Goal: Check status: Check status

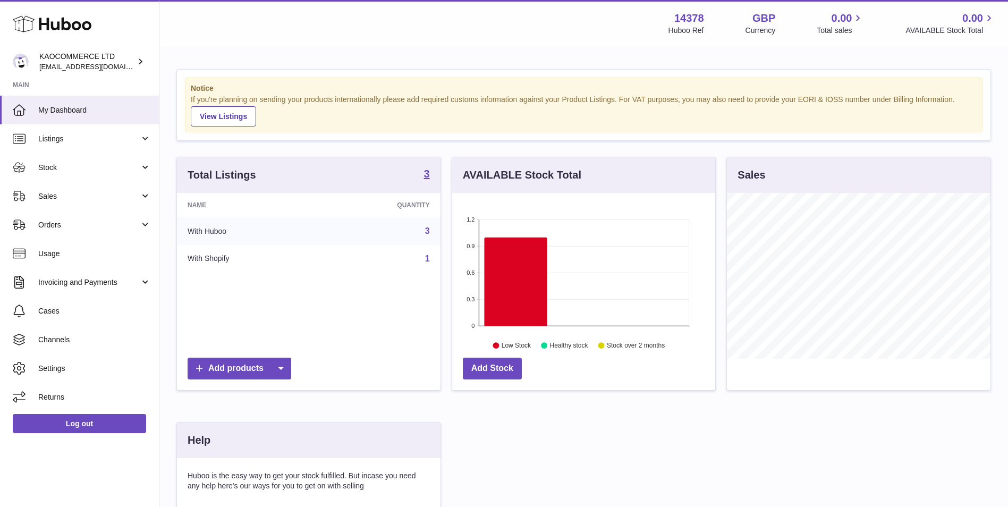
scroll to position [166, 263]
click at [72, 190] on link "Sales" at bounding box center [79, 196] width 159 height 29
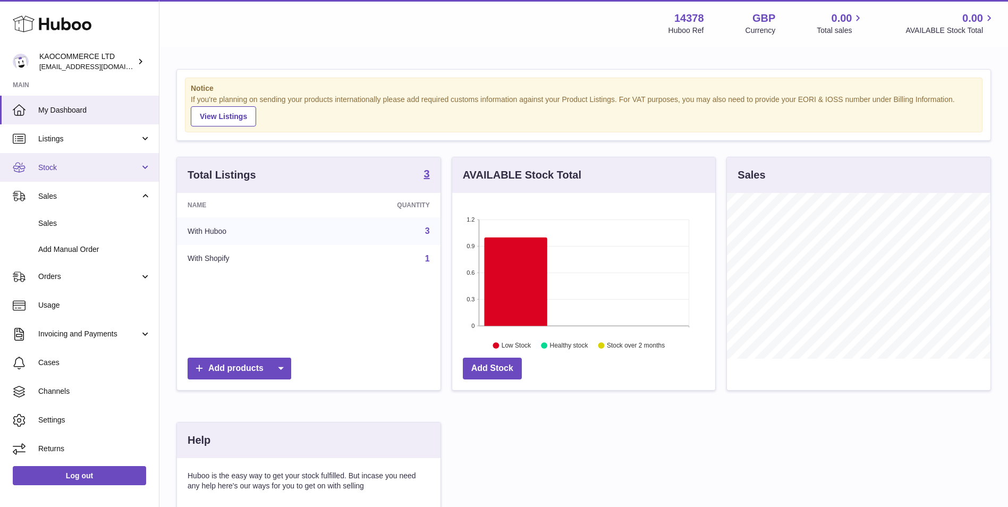
click at [71, 167] on span "Stock" at bounding box center [89, 168] width 102 height 10
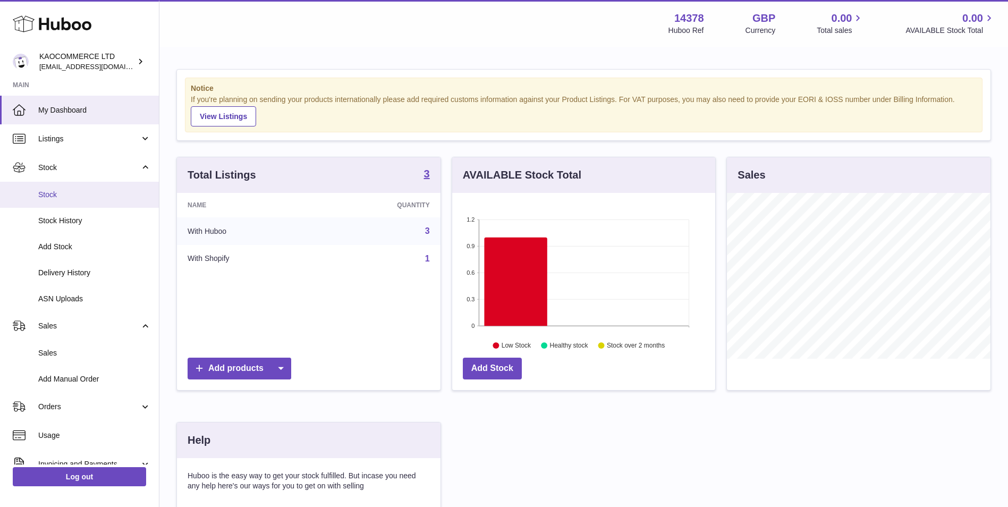
click at [75, 200] on link "Stock" at bounding box center [79, 195] width 159 height 26
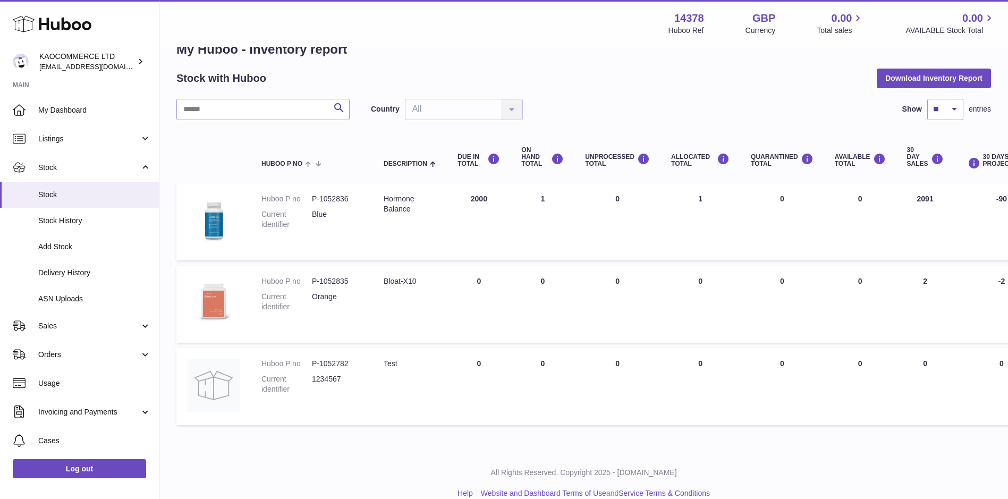
scroll to position [43, 0]
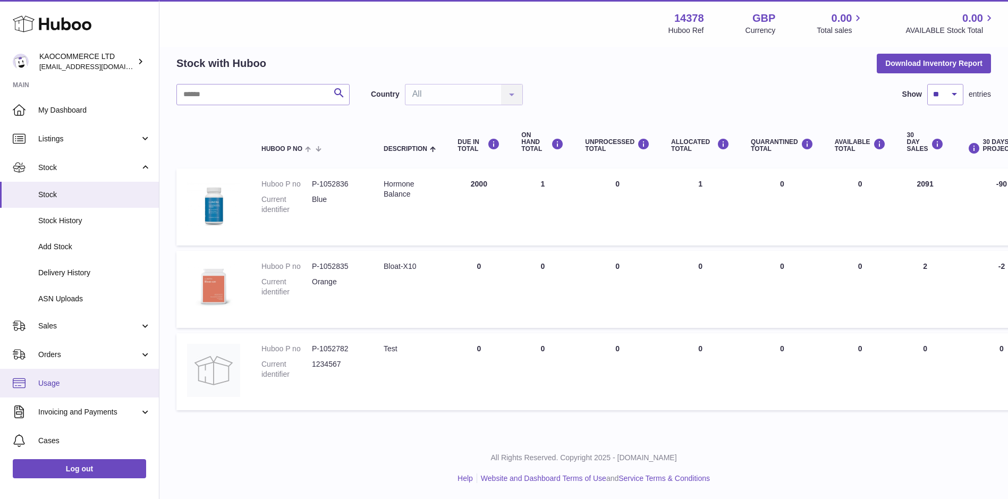
click at [67, 386] on span "Usage" at bounding box center [94, 383] width 113 height 10
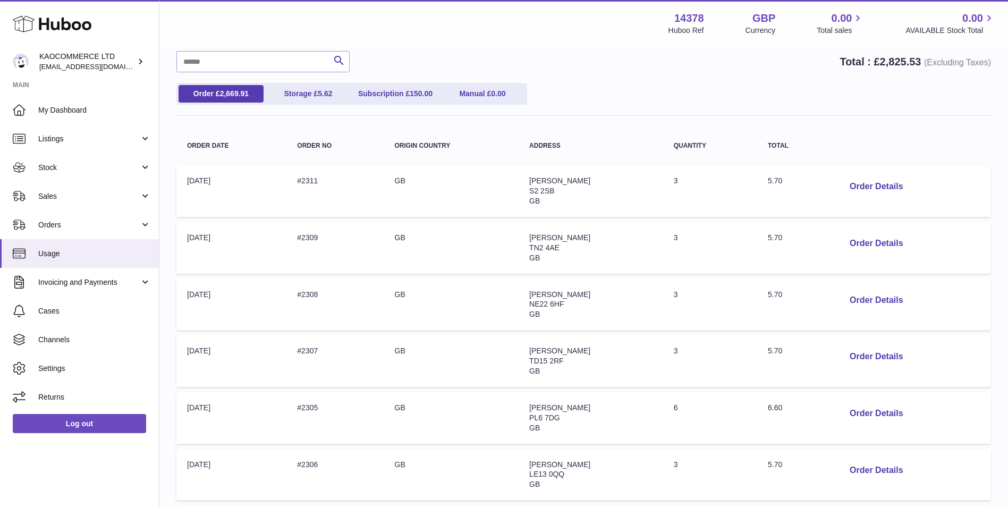
scroll to position [425, 0]
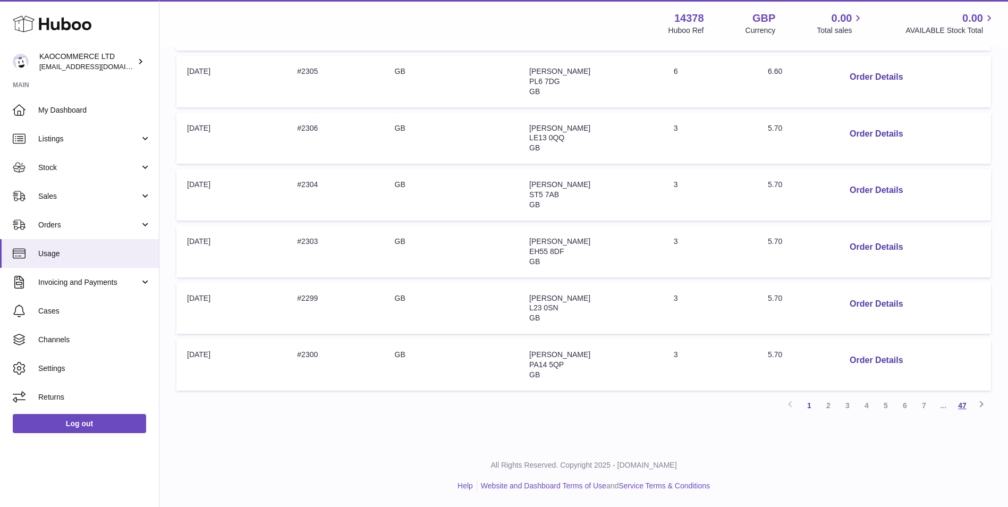
click at [971, 408] on link "47" at bounding box center [962, 405] width 19 height 19
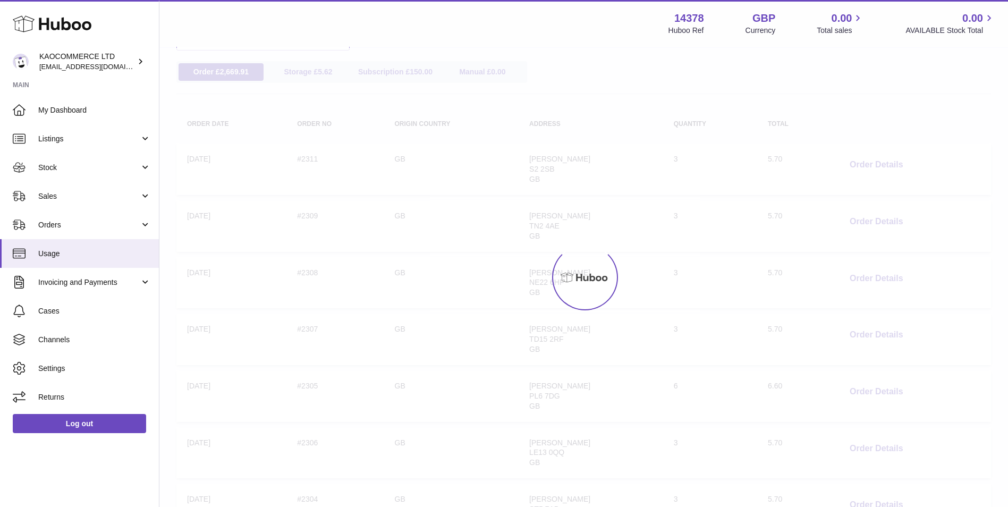
scroll to position [48, 0]
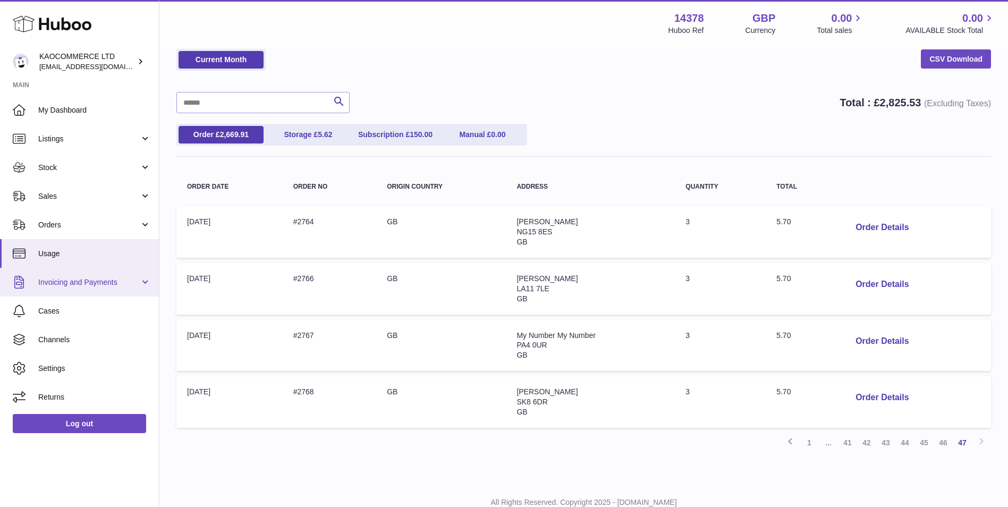
click at [85, 280] on span "Invoicing and Payments" at bounding box center [89, 282] width 102 height 10
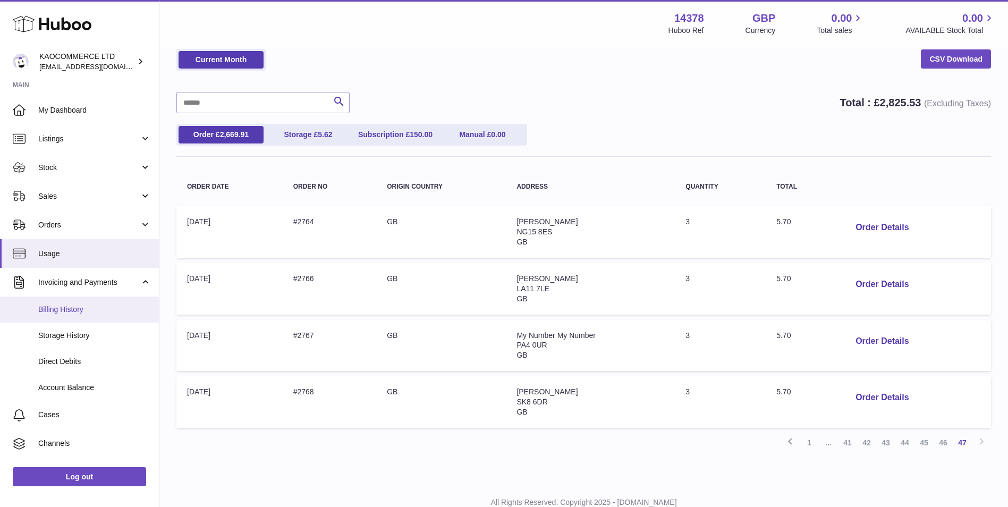
click at [83, 309] on span "Billing History" at bounding box center [94, 310] width 113 height 10
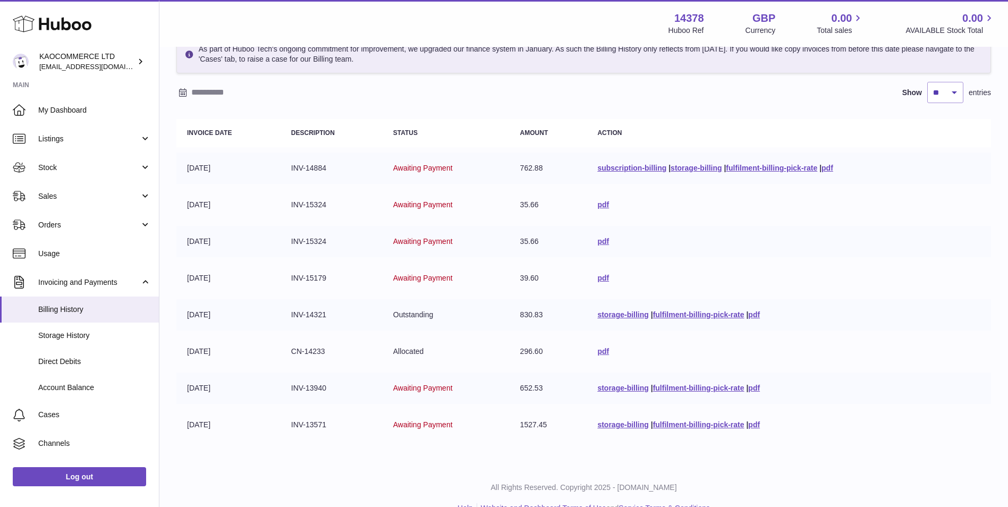
scroll to position [84, 0]
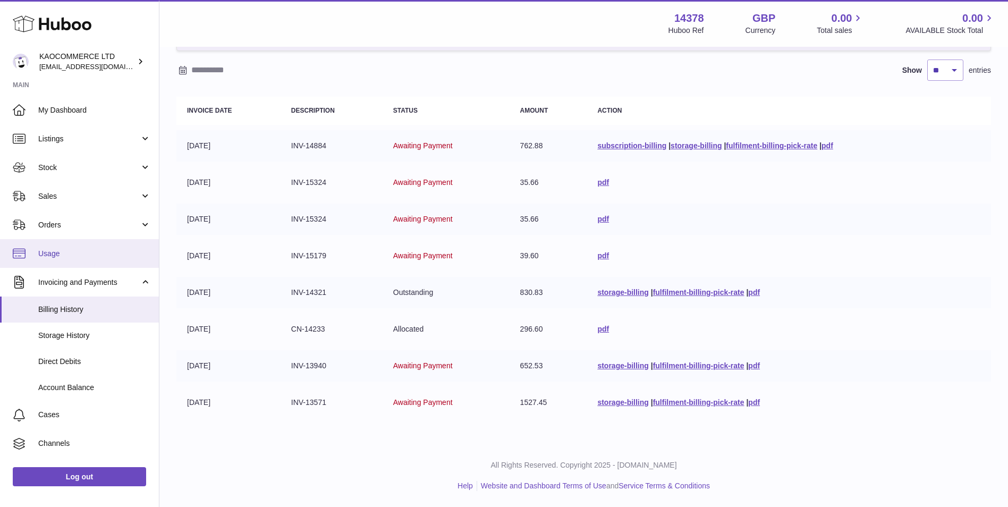
click at [72, 246] on link "Usage" at bounding box center [79, 253] width 159 height 29
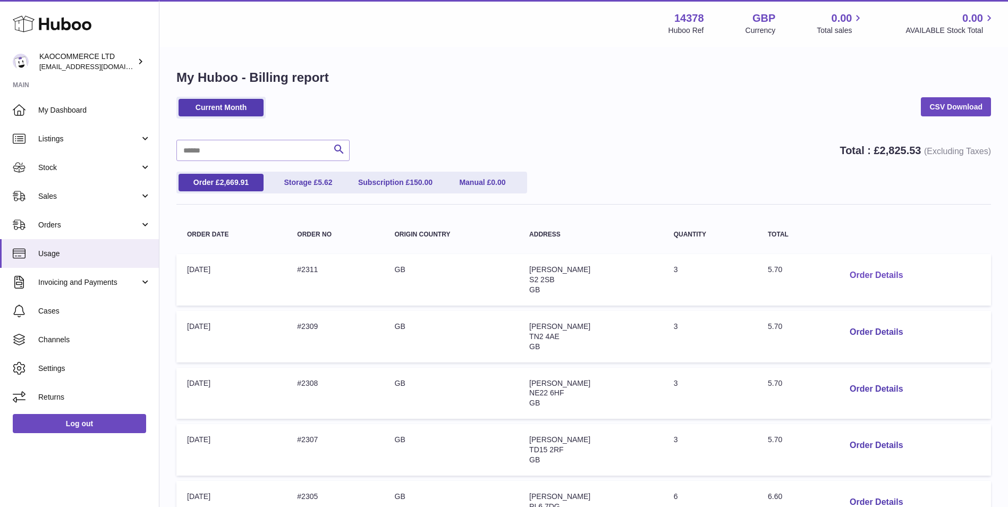
click at [885, 271] on button "Order Details" at bounding box center [876, 276] width 70 height 22
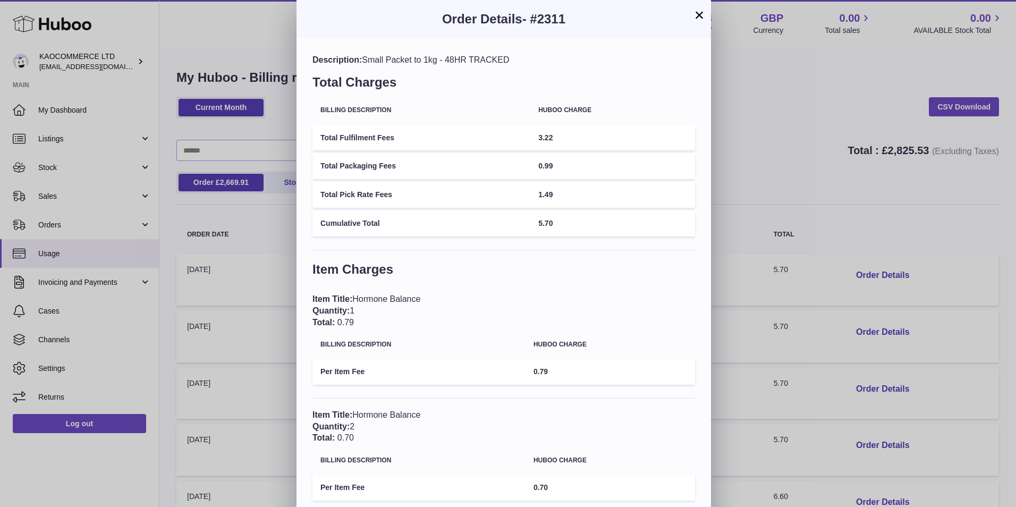
click at [699, 14] on button "×" at bounding box center [699, 15] width 13 height 13
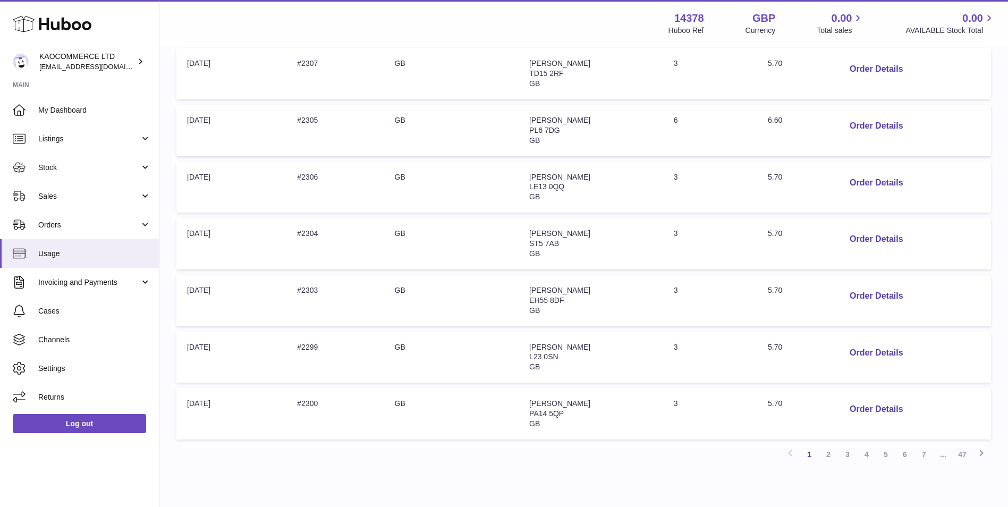
scroll to position [425, 0]
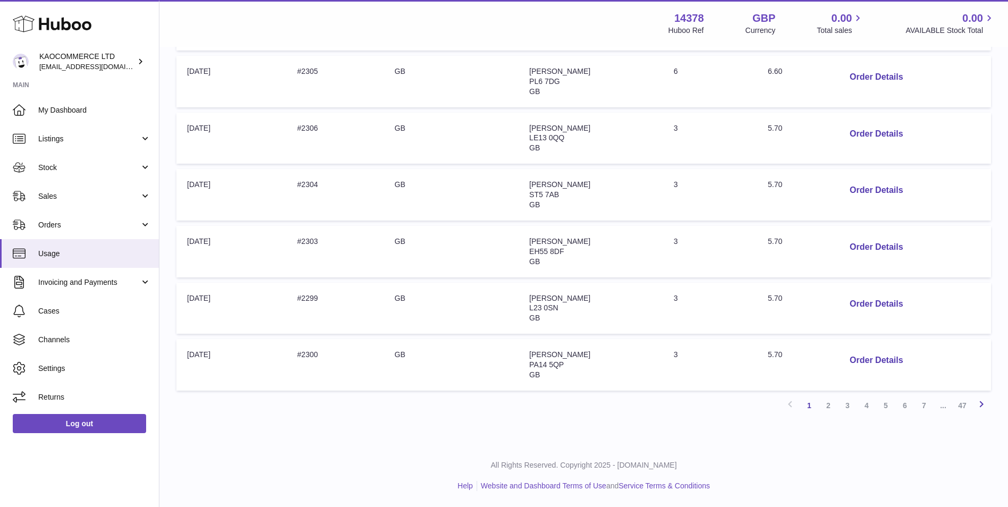
click at [976, 404] on icon at bounding box center [981, 404] width 13 height 13
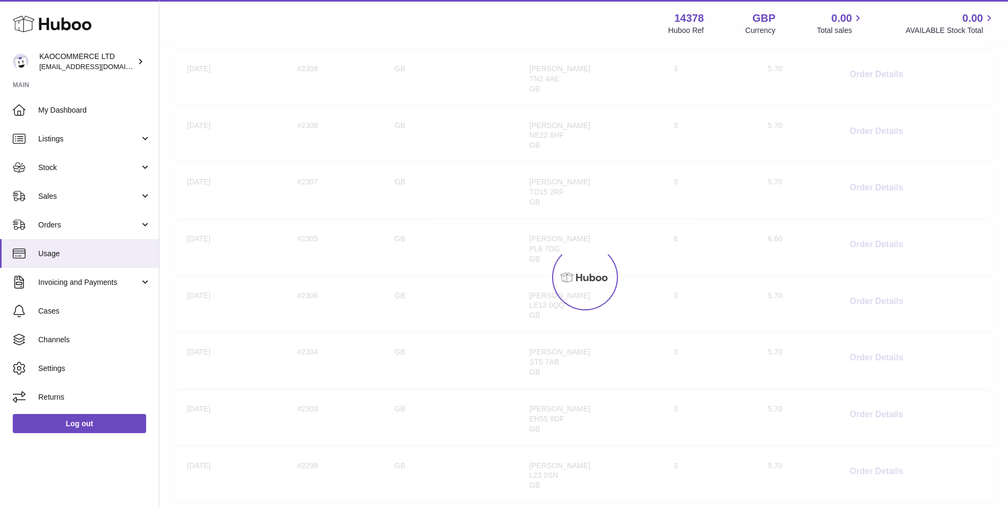
scroll to position [48, 0]
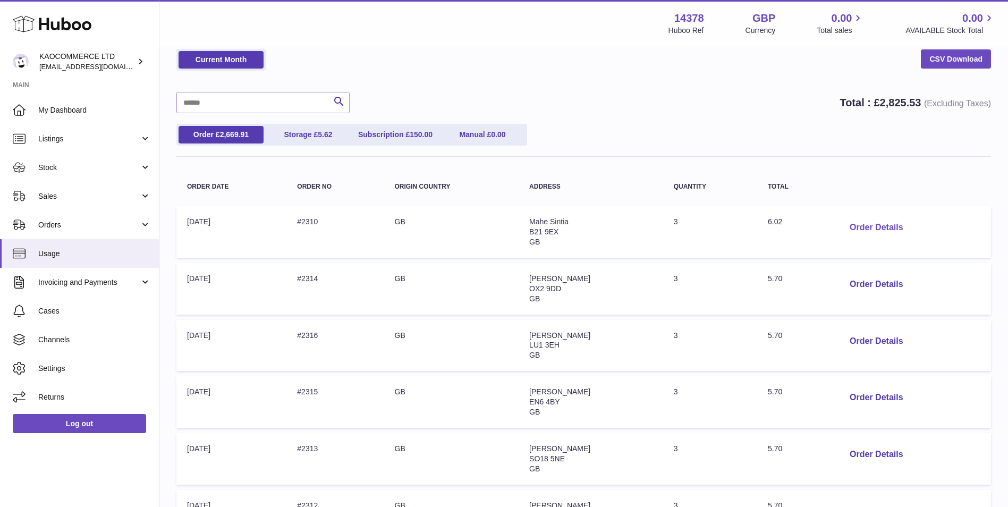
click at [873, 224] on button "Order Details" at bounding box center [876, 228] width 70 height 22
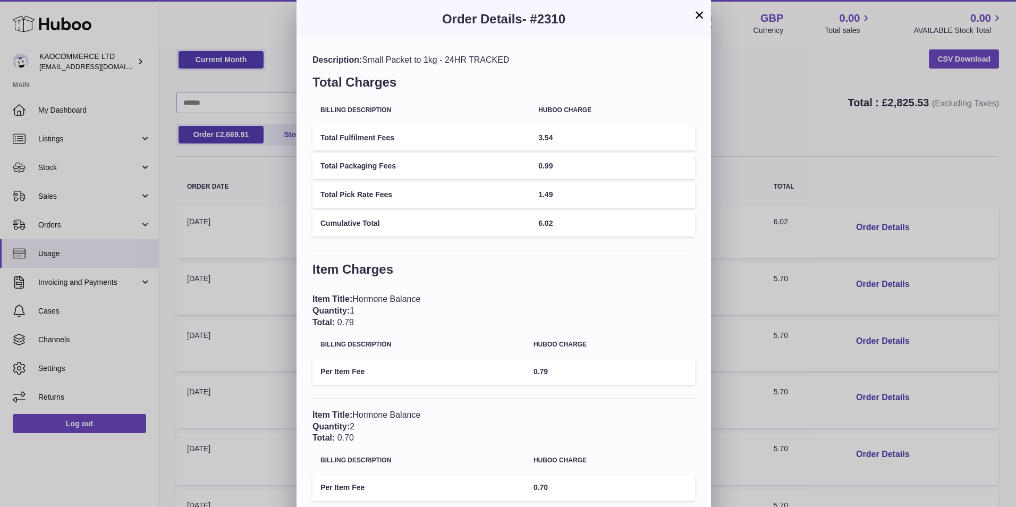
click at [702, 15] on button "×" at bounding box center [699, 15] width 13 height 13
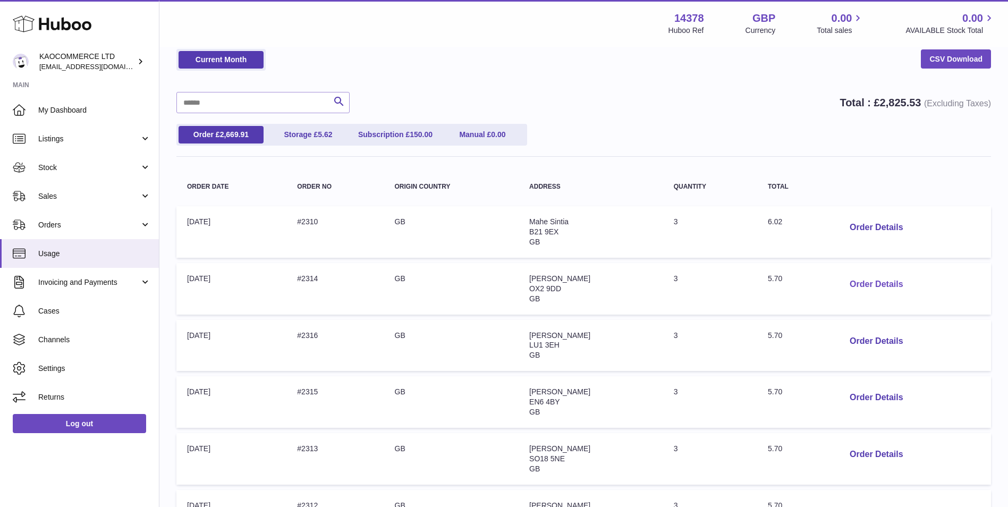
click at [884, 289] on button "Order Details" at bounding box center [876, 285] width 70 height 22
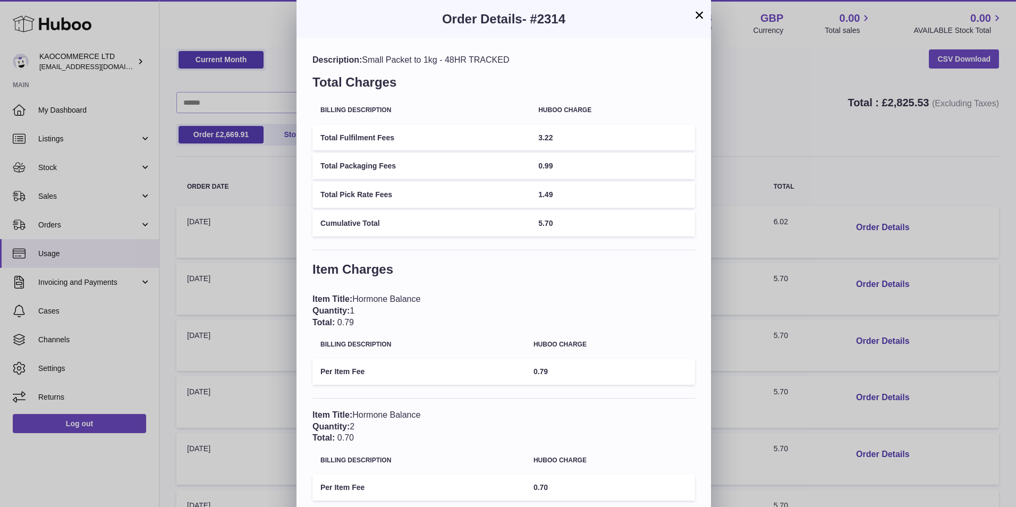
drag, startPoint x: 699, startPoint y: 14, endPoint x: 710, endPoint y: 19, distance: 11.9
click at [699, 13] on button "×" at bounding box center [699, 15] width 13 height 13
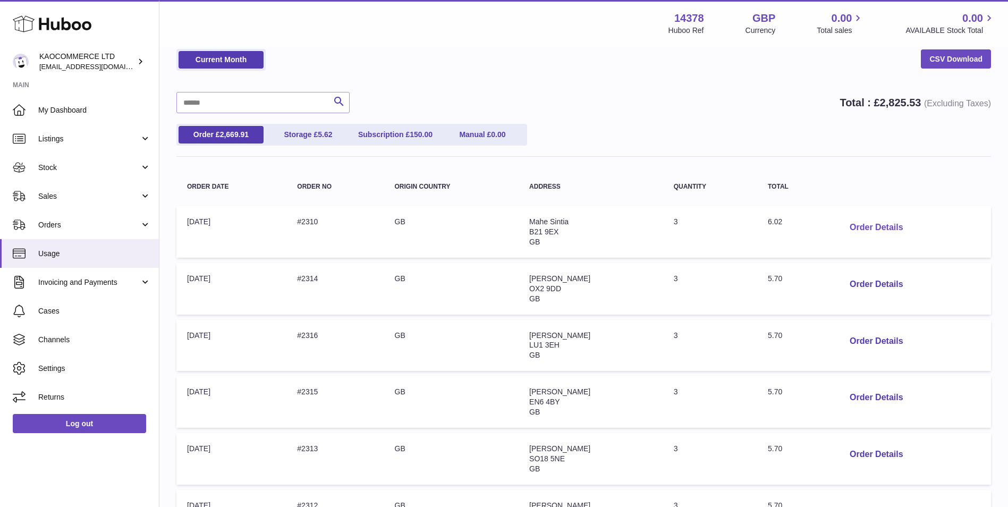
click at [900, 232] on button "Order Details" at bounding box center [876, 228] width 70 height 22
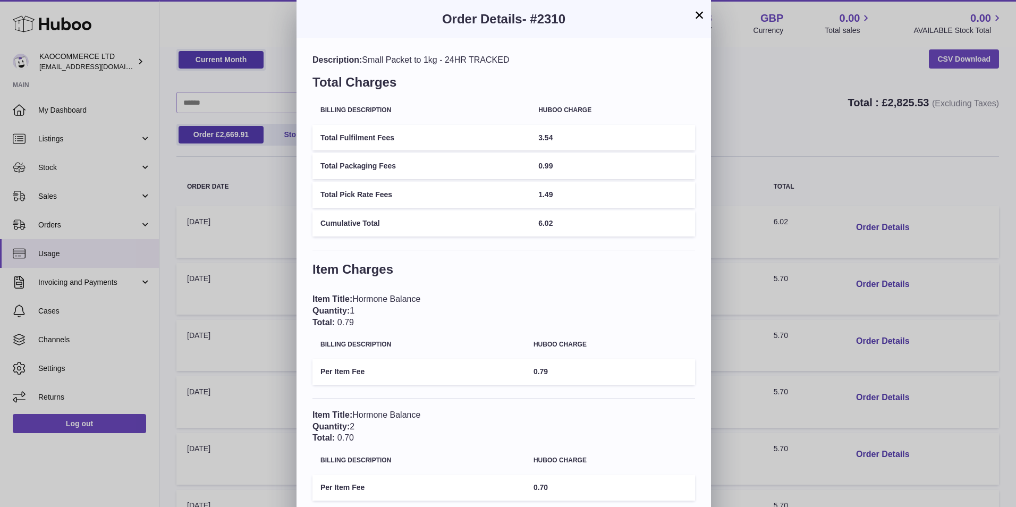
drag, startPoint x: 695, startPoint y: 10, endPoint x: 756, endPoint y: 106, distance: 113.5
click at [695, 11] on button "×" at bounding box center [699, 15] width 13 height 13
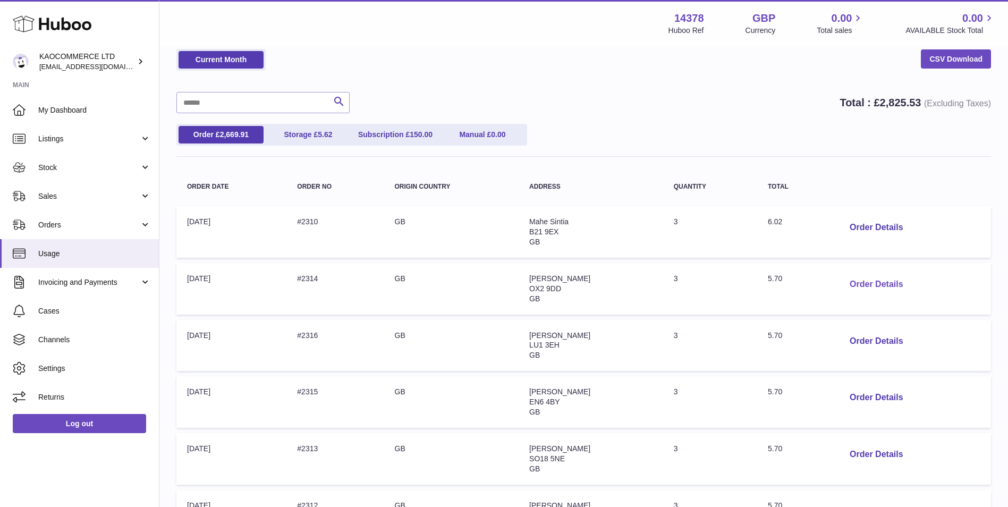
click at [871, 280] on button "Order Details" at bounding box center [876, 285] width 70 height 22
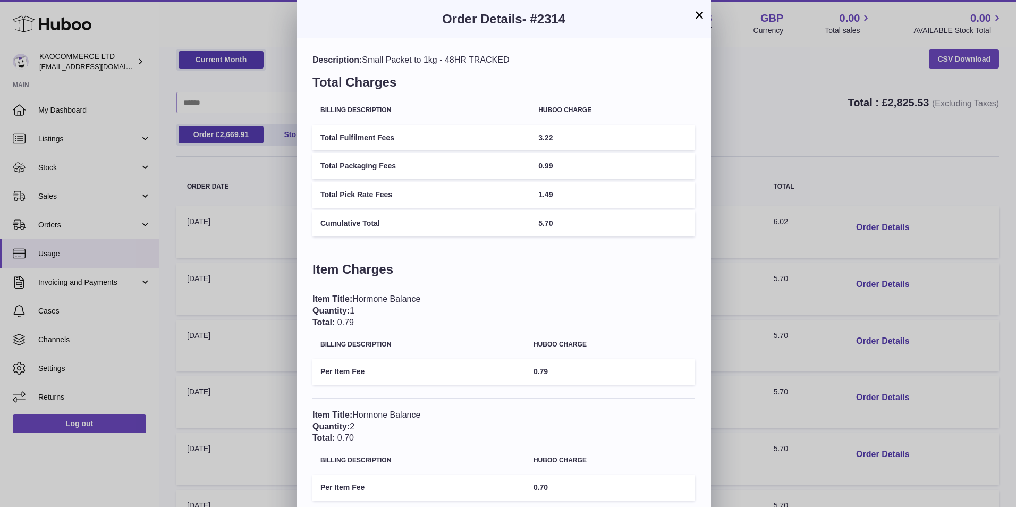
click at [701, 15] on button "×" at bounding box center [699, 15] width 13 height 13
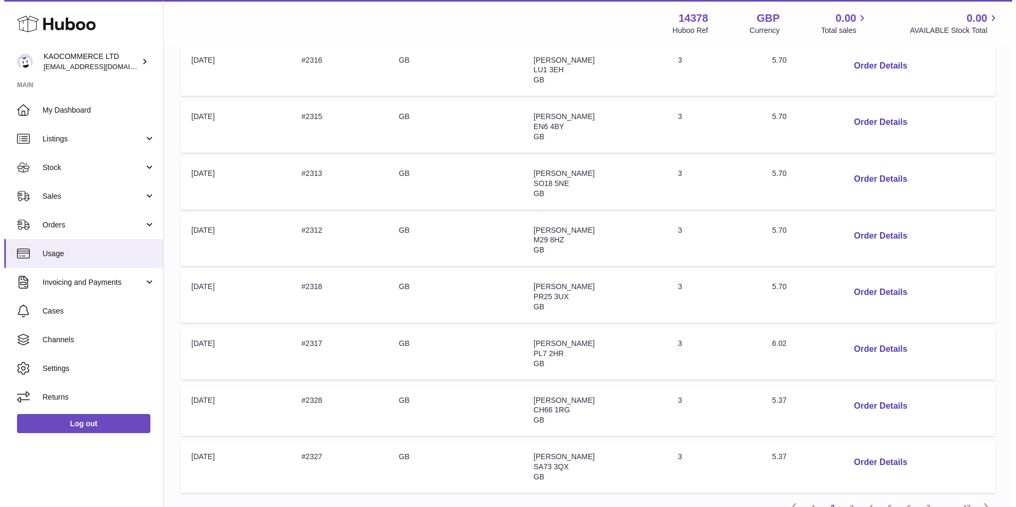
scroll to position [402, 0]
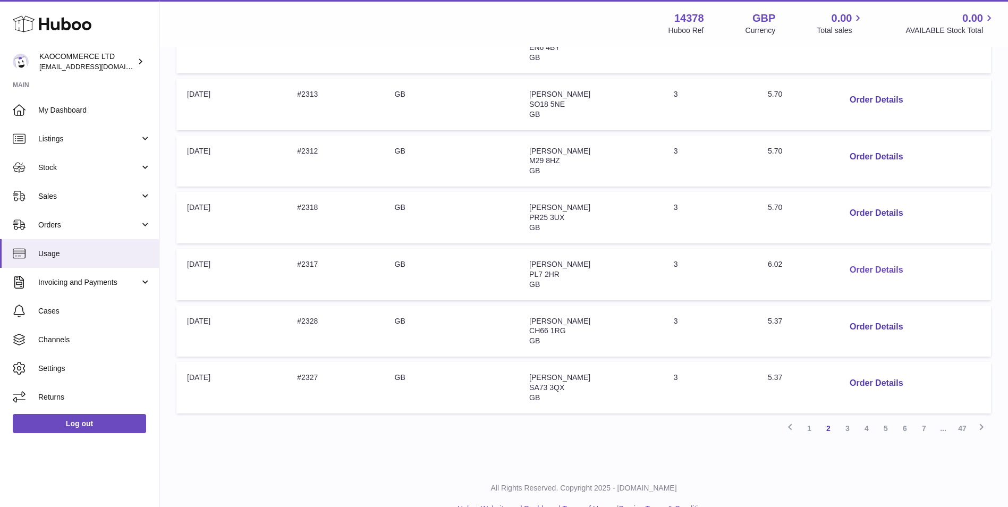
click at [890, 267] on button "Order Details" at bounding box center [876, 270] width 70 height 22
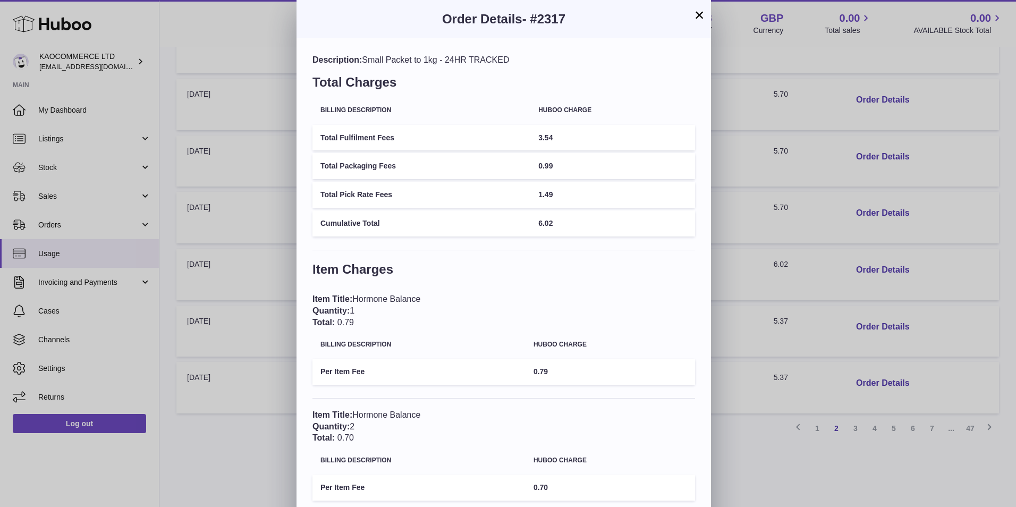
drag, startPoint x: 576, startPoint y: 19, endPoint x: 531, endPoint y: 20, distance: 44.7
click at [531, 20] on h3 "Order Details - #2317" at bounding box center [504, 19] width 383 height 17
copy span "#2317"
click at [699, 16] on button "×" at bounding box center [699, 15] width 13 height 13
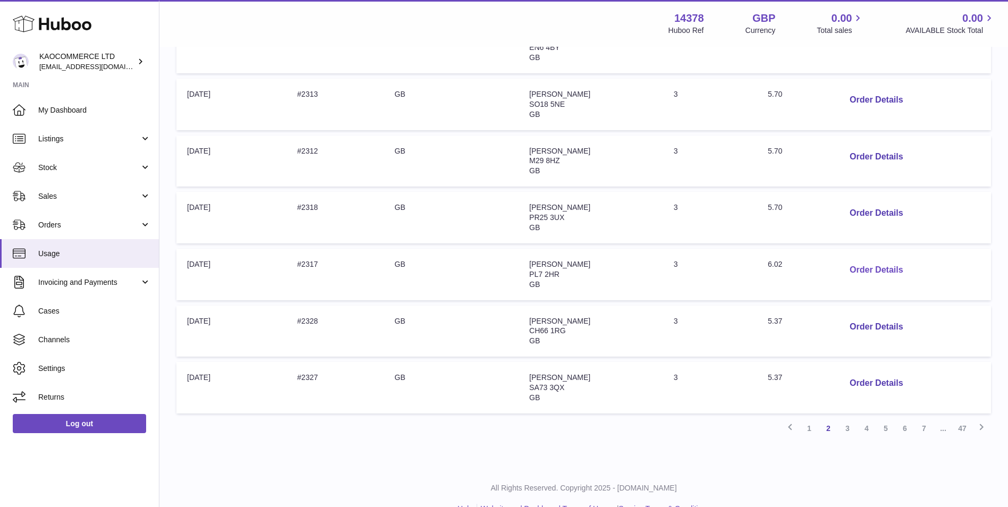
click at [875, 269] on button "Order Details" at bounding box center [876, 270] width 70 height 22
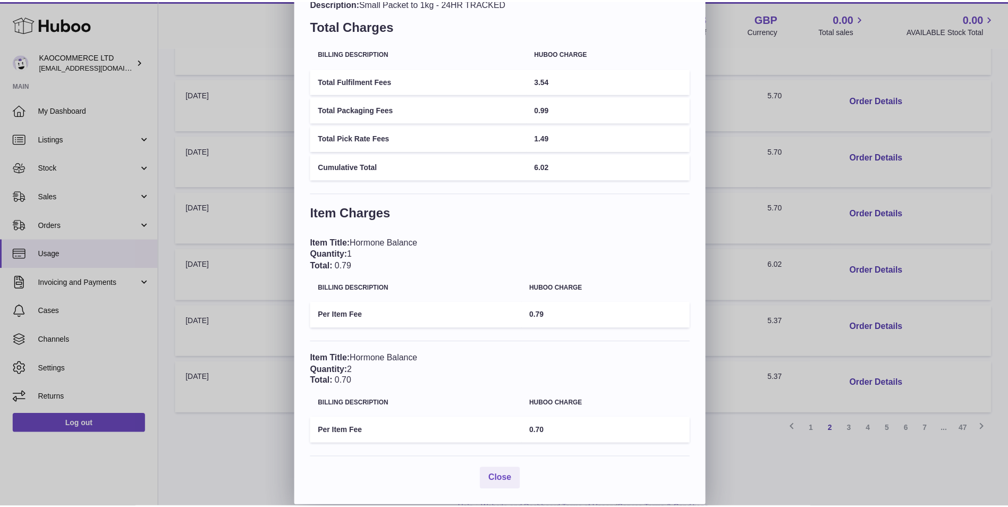
scroll to position [0, 0]
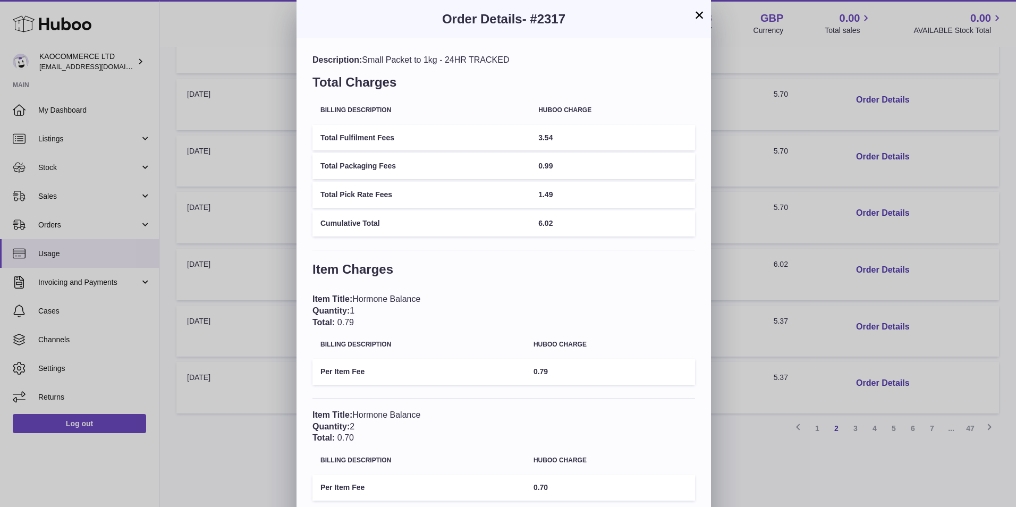
click at [697, 14] on button "×" at bounding box center [699, 15] width 13 height 13
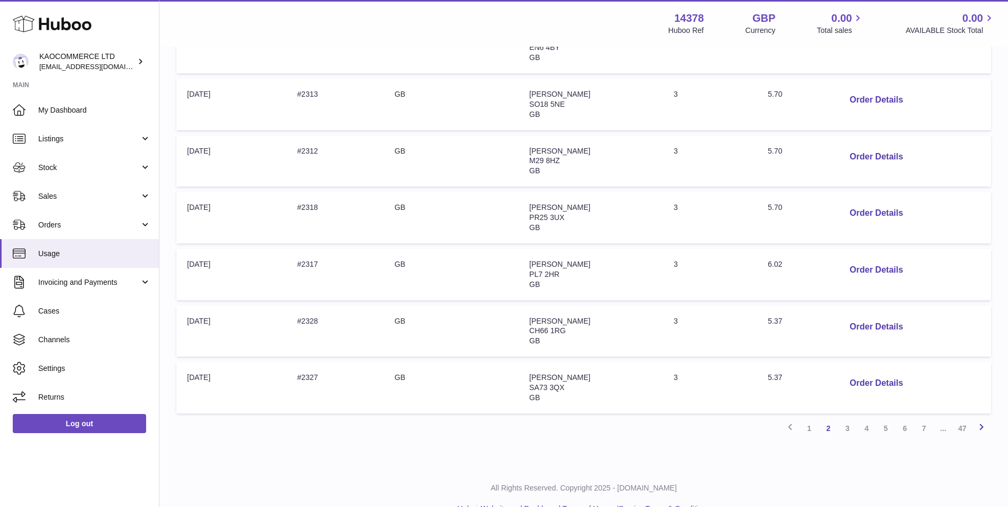
click at [989, 433] on link "Next" at bounding box center [981, 428] width 19 height 19
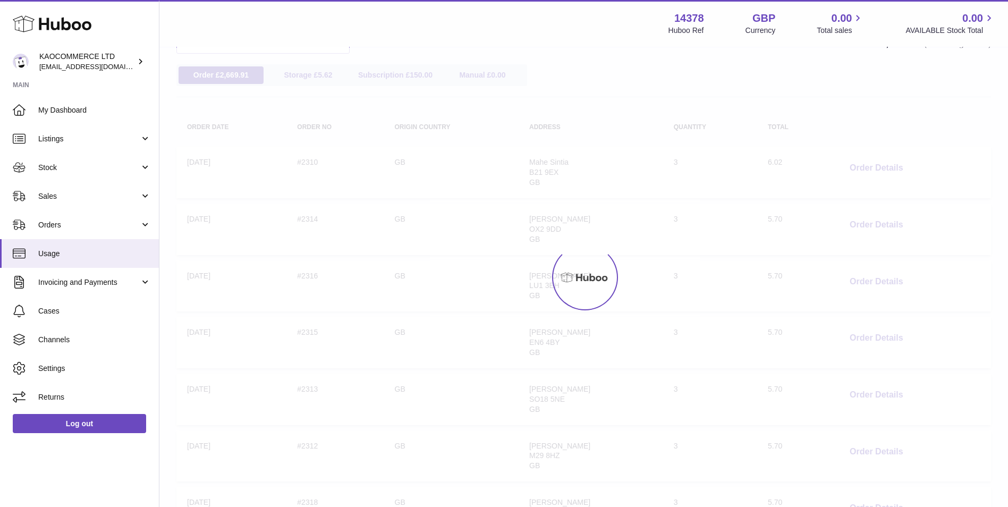
scroll to position [48, 0]
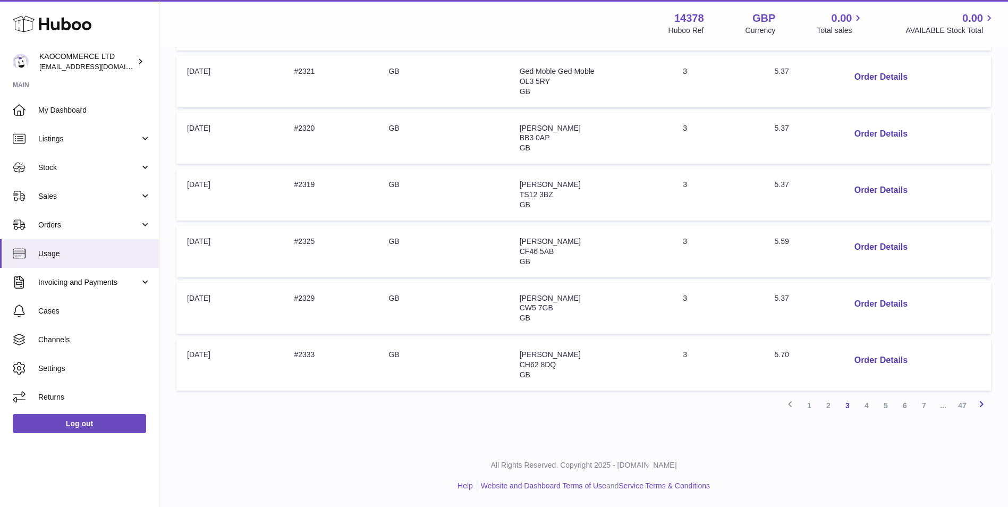
click at [985, 402] on icon at bounding box center [981, 404] width 13 height 13
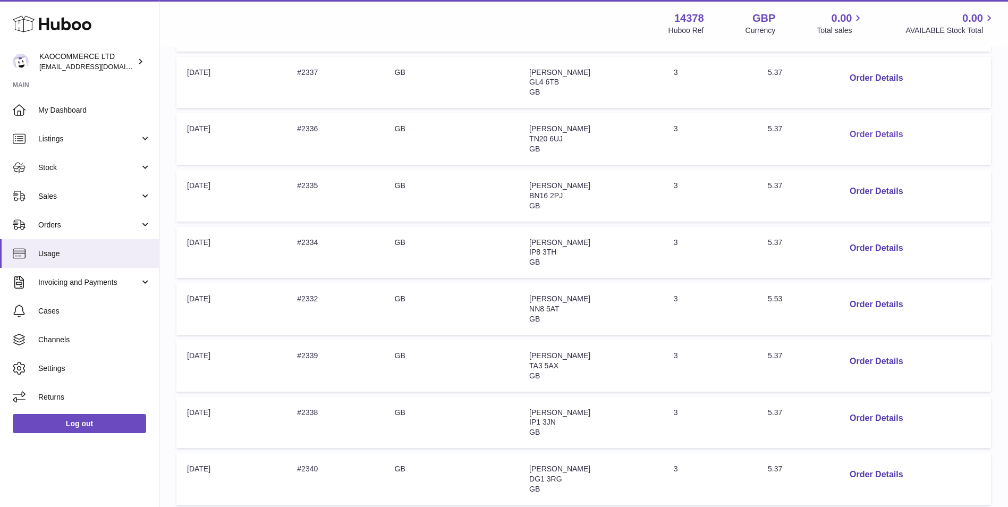
scroll to position [314, 0]
click at [871, 246] on button "Order Details" at bounding box center [876, 246] width 70 height 22
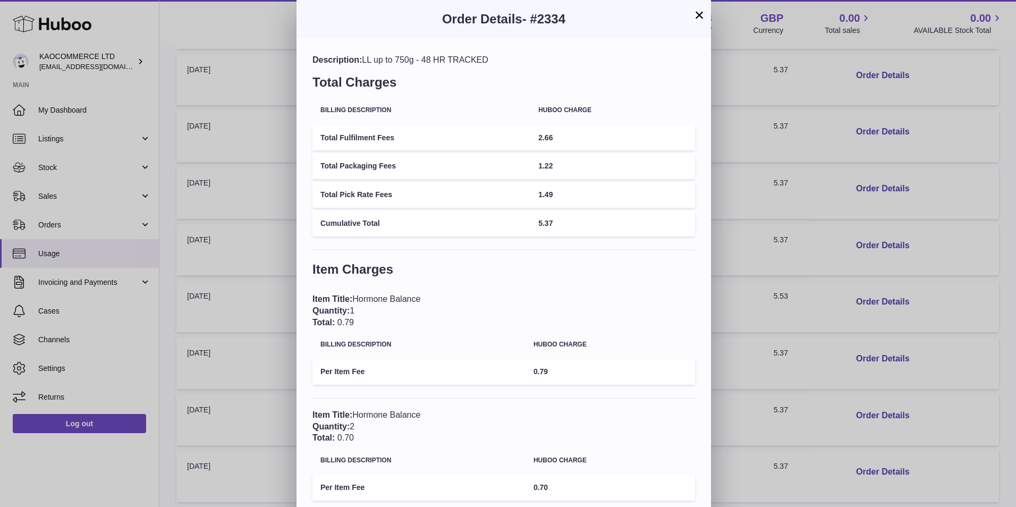
click at [696, 14] on button "×" at bounding box center [699, 15] width 13 height 13
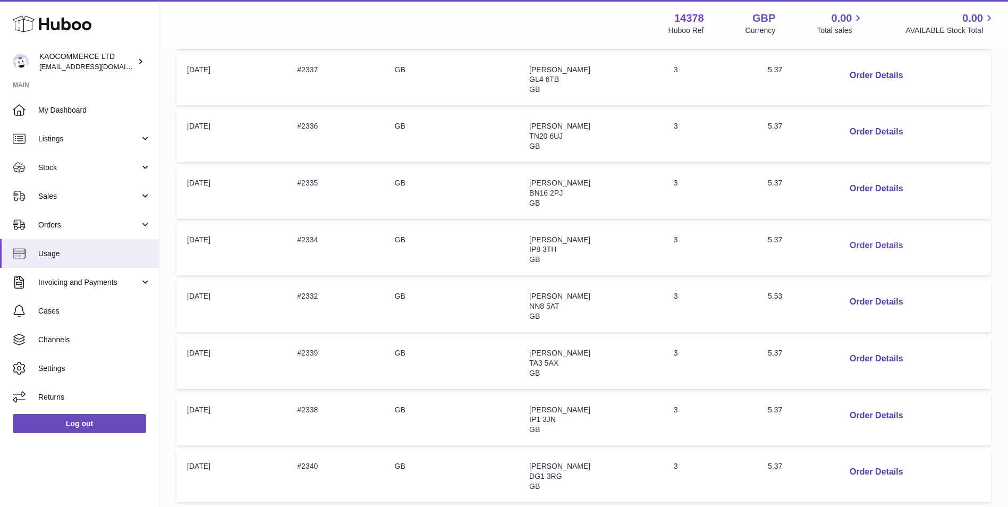
click at [873, 242] on button "Order Details" at bounding box center [876, 246] width 70 height 22
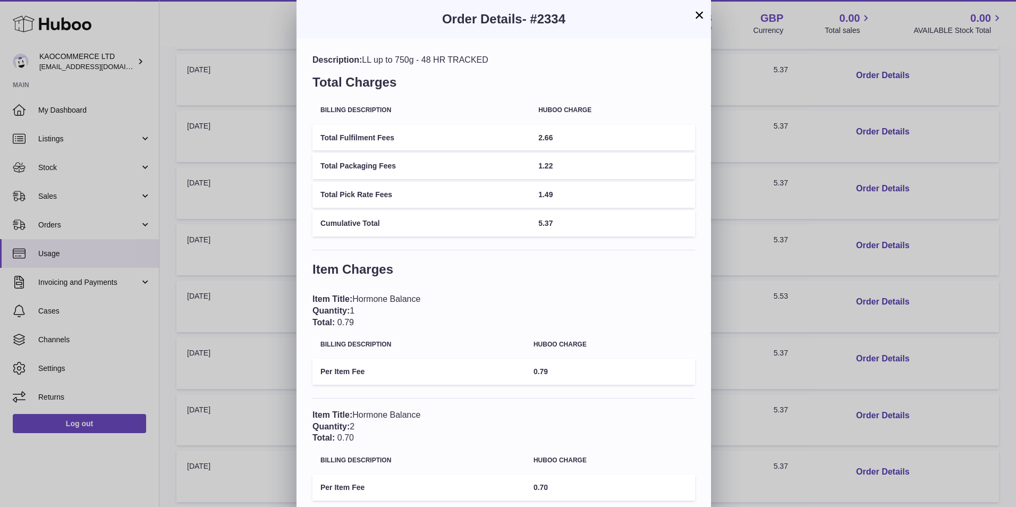
click at [699, 15] on button "×" at bounding box center [699, 15] width 13 height 13
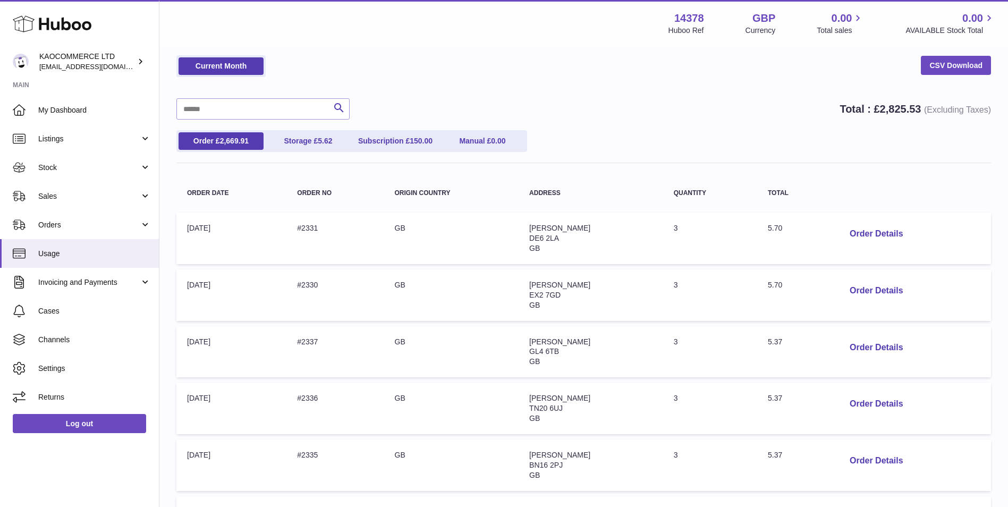
scroll to position [0, 0]
